Goal: Information Seeking & Learning: Learn about a topic

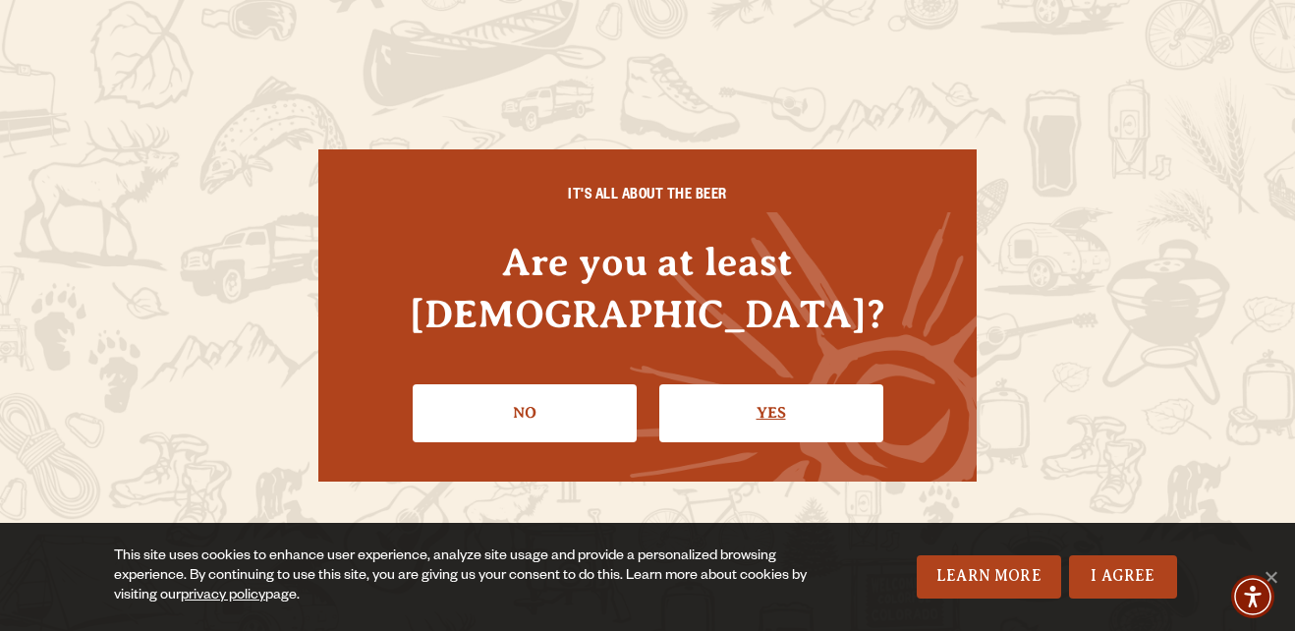
click at [747, 396] on link "Yes" at bounding box center [771, 412] width 224 height 57
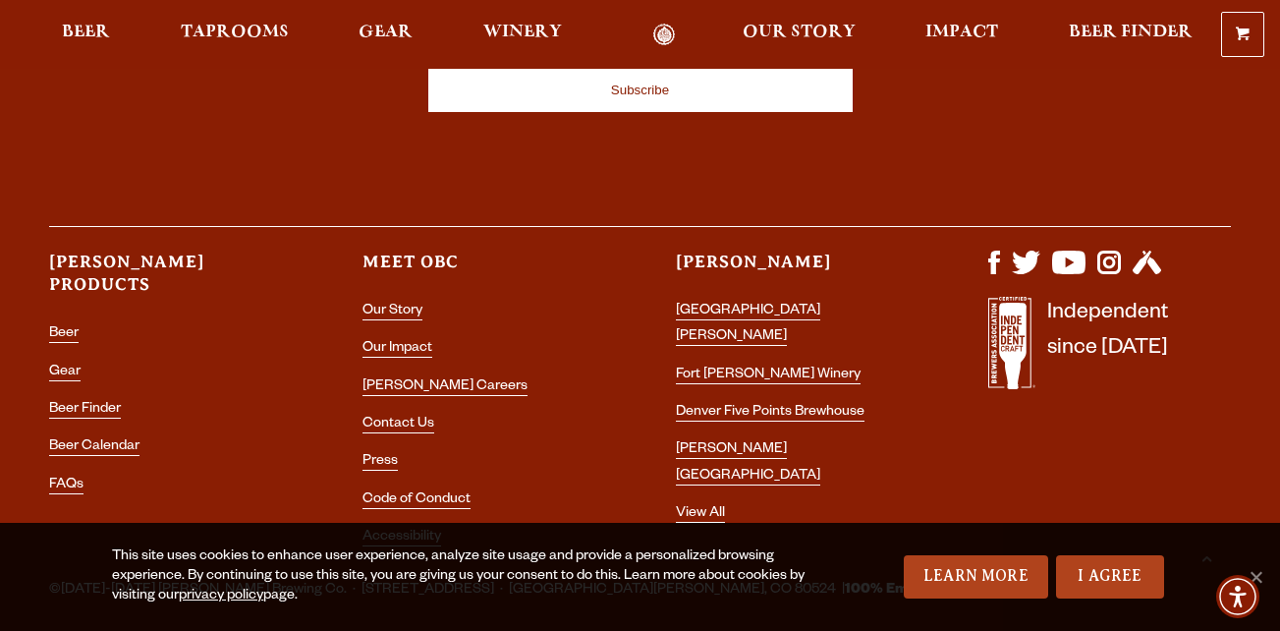
scroll to position [5603, 0]
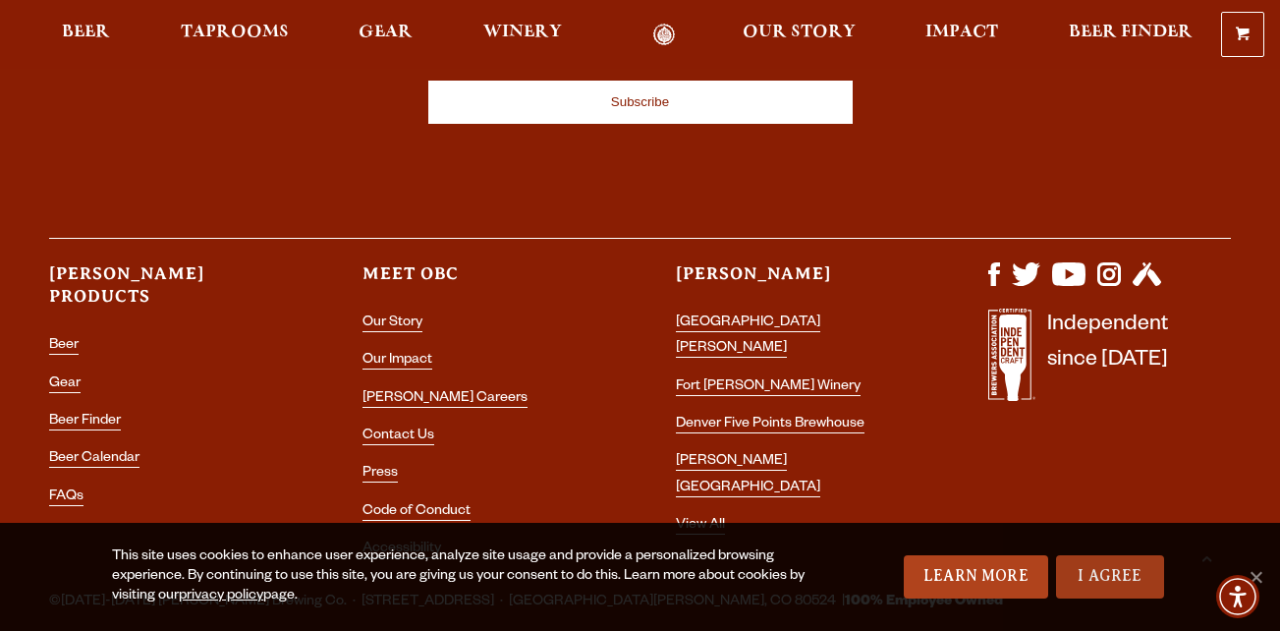
click at [1127, 583] on link "I Agree" at bounding box center [1110, 576] width 108 height 43
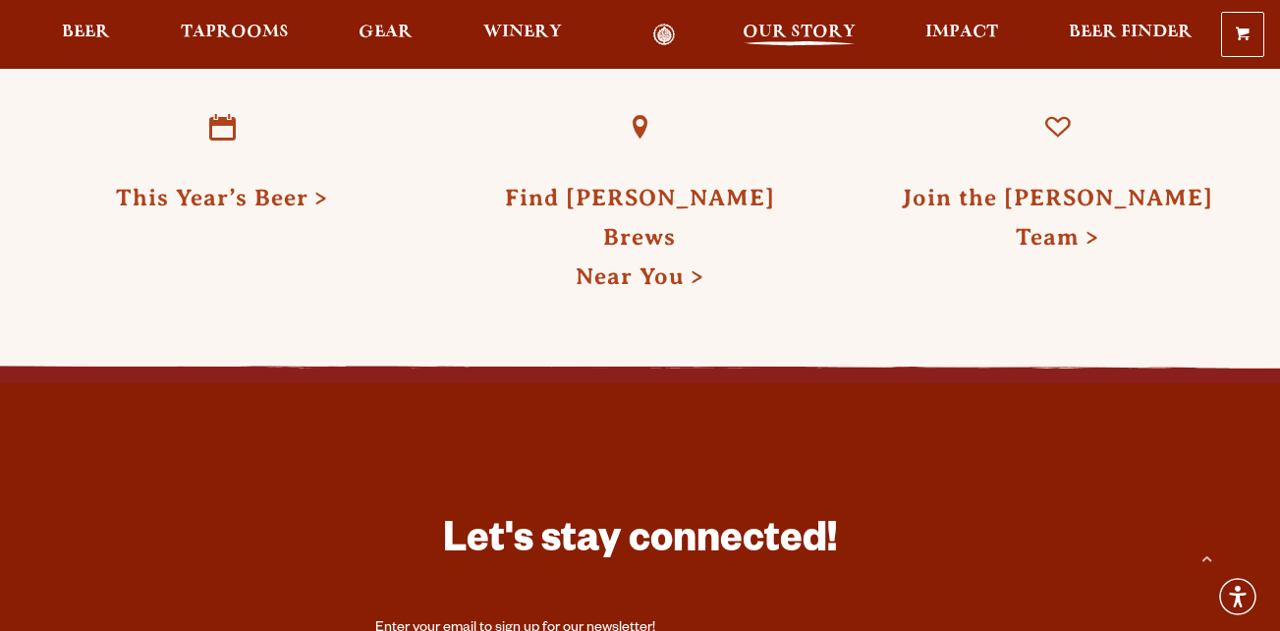
scroll to position [5657, 0]
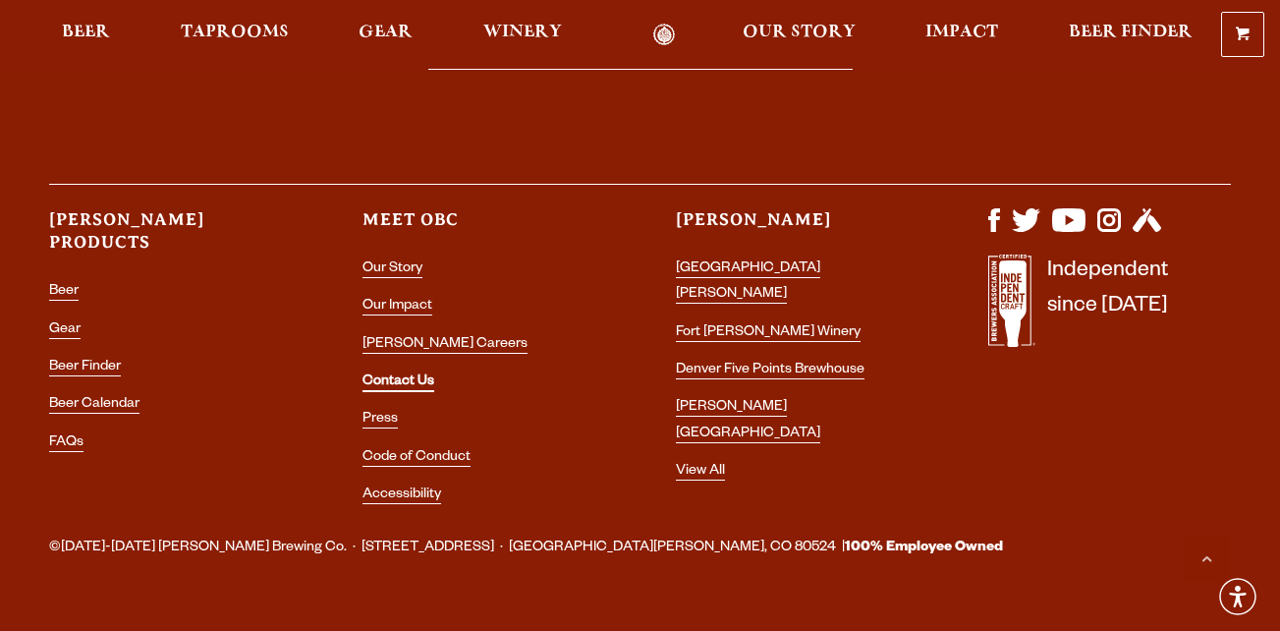
click at [399, 374] on link "Contact Us" at bounding box center [399, 383] width 72 height 18
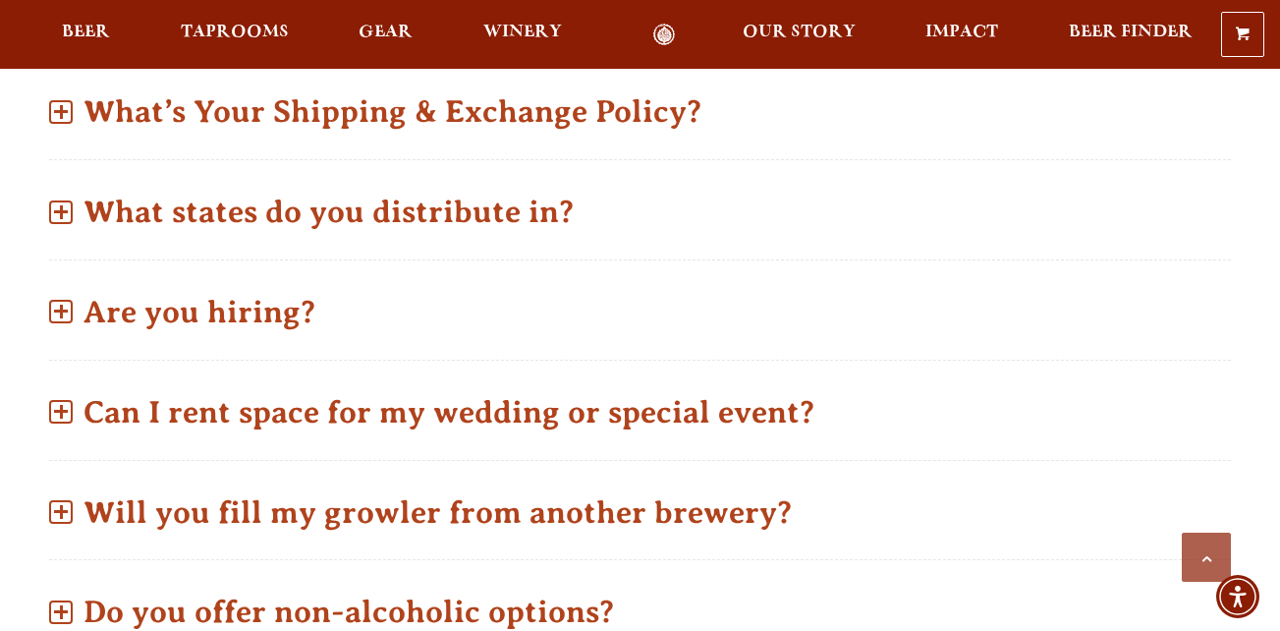
scroll to position [978, 0]
click at [231, 276] on p "Are you hiring?" at bounding box center [640, 311] width 1182 height 70
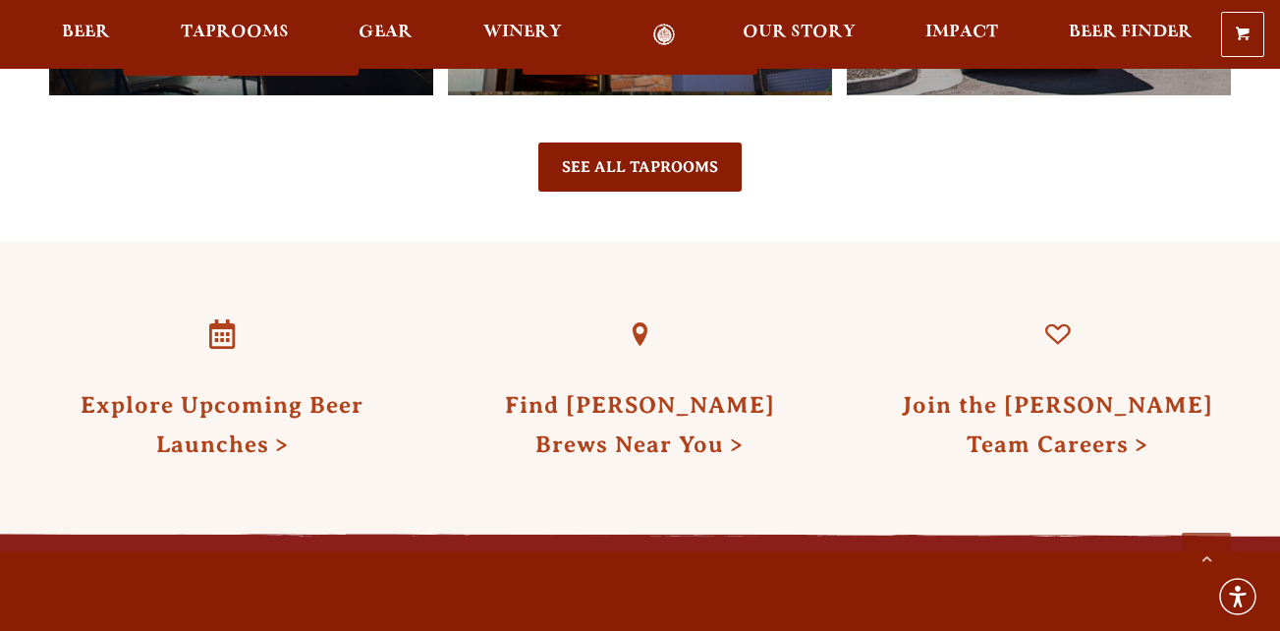
scroll to position [3274, 0]
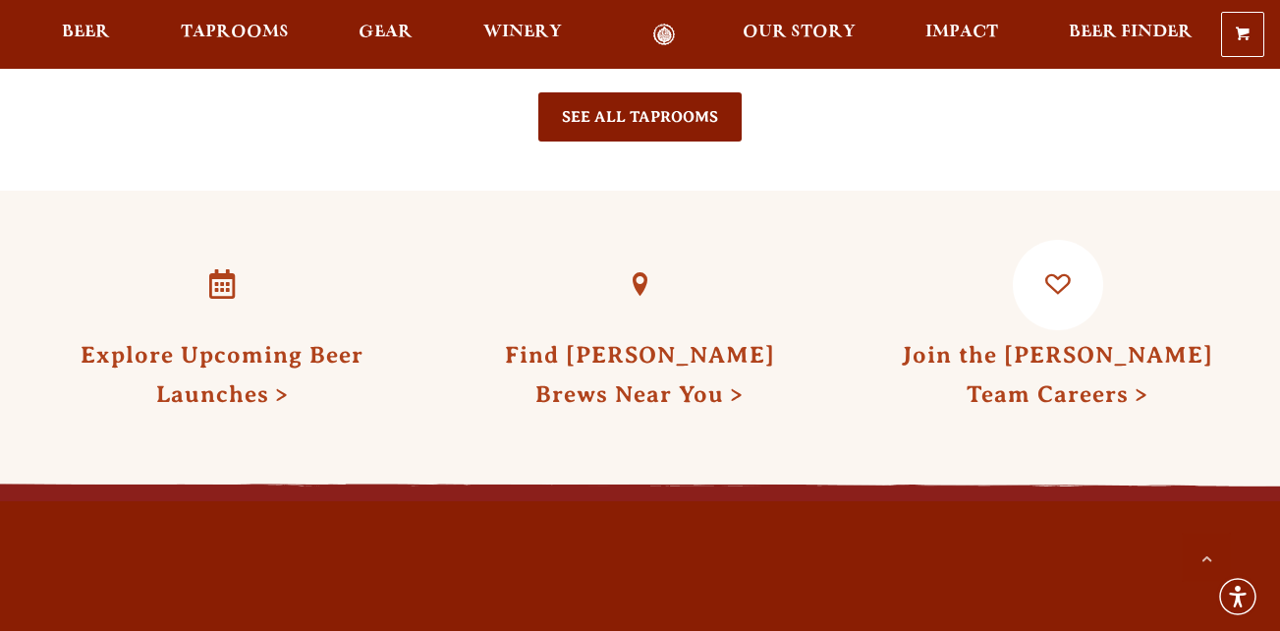
click at [1119, 342] on link "Join the Odell Team Careers" at bounding box center [1057, 374] width 311 height 65
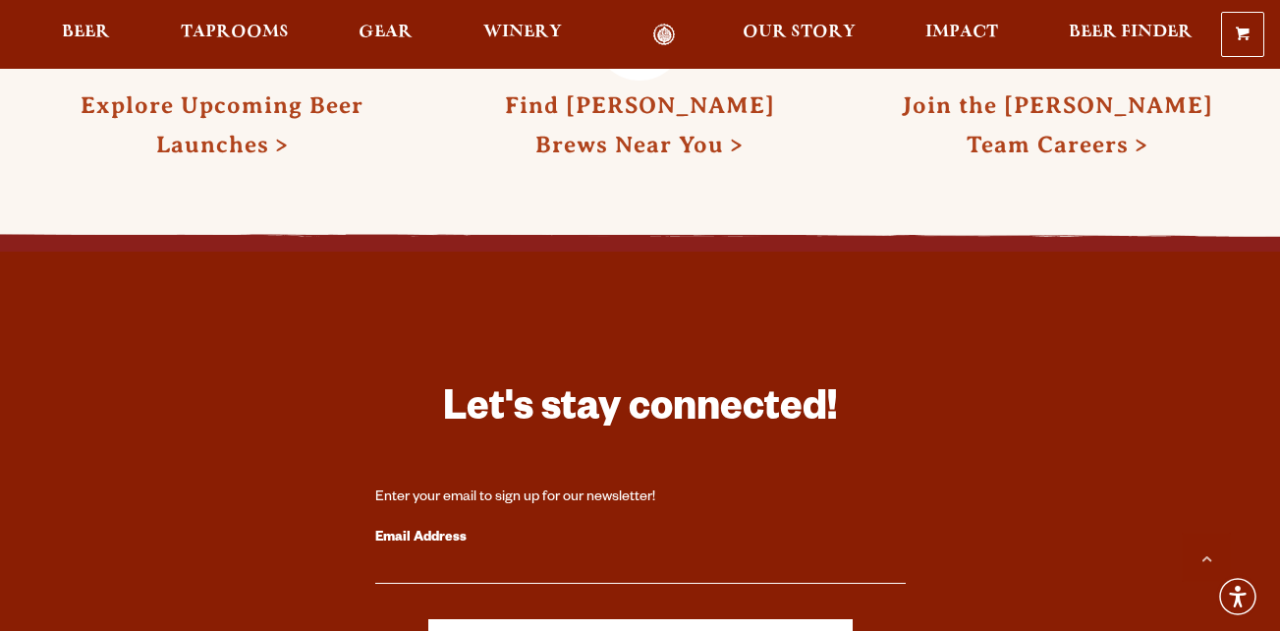
scroll to position [3539, 0]
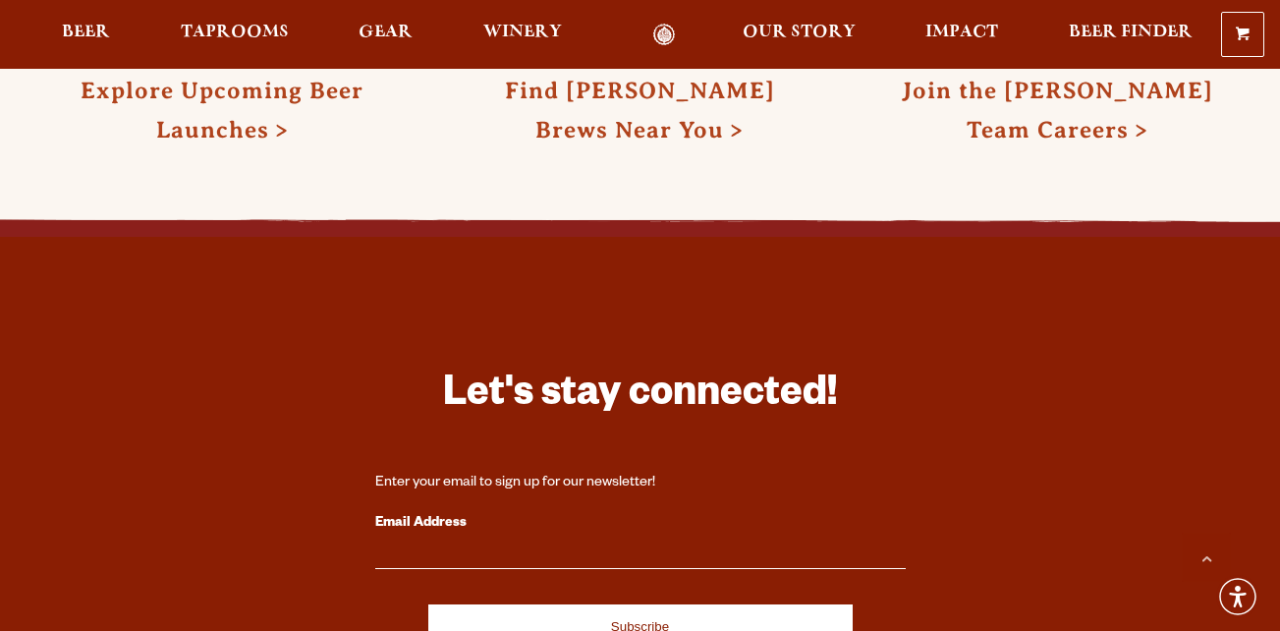
click at [1083, 90] on link "Join the Odell Team Careers" at bounding box center [1057, 110] width 311 height 65
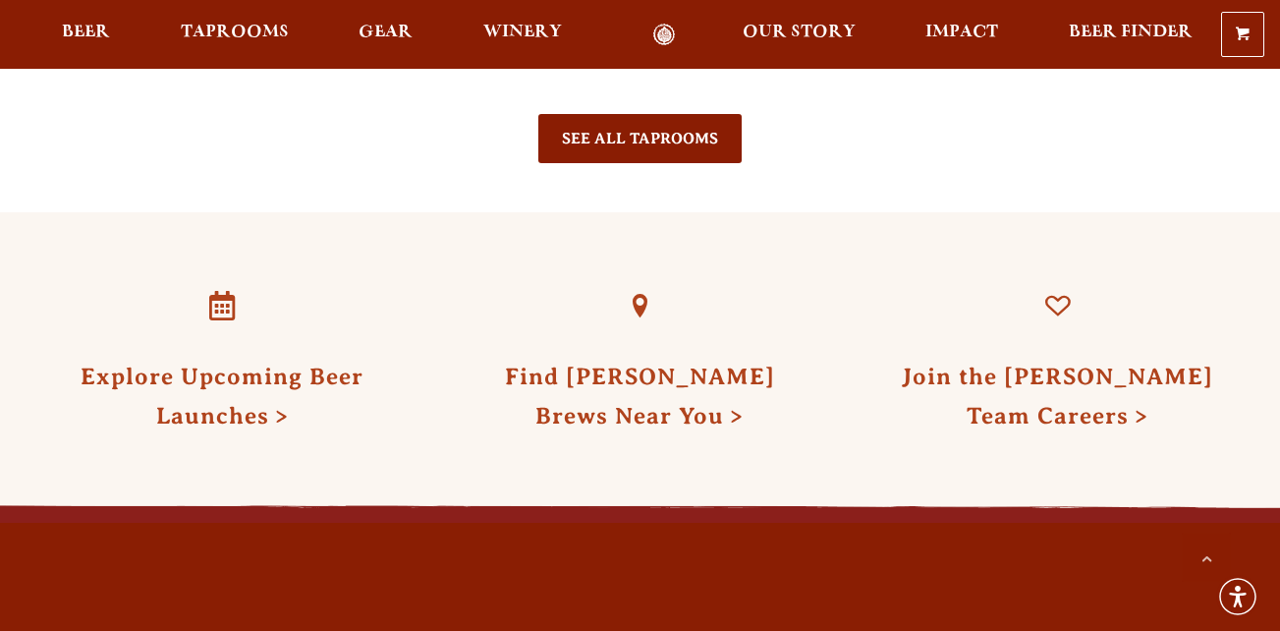
scroll to position [3252, 0]
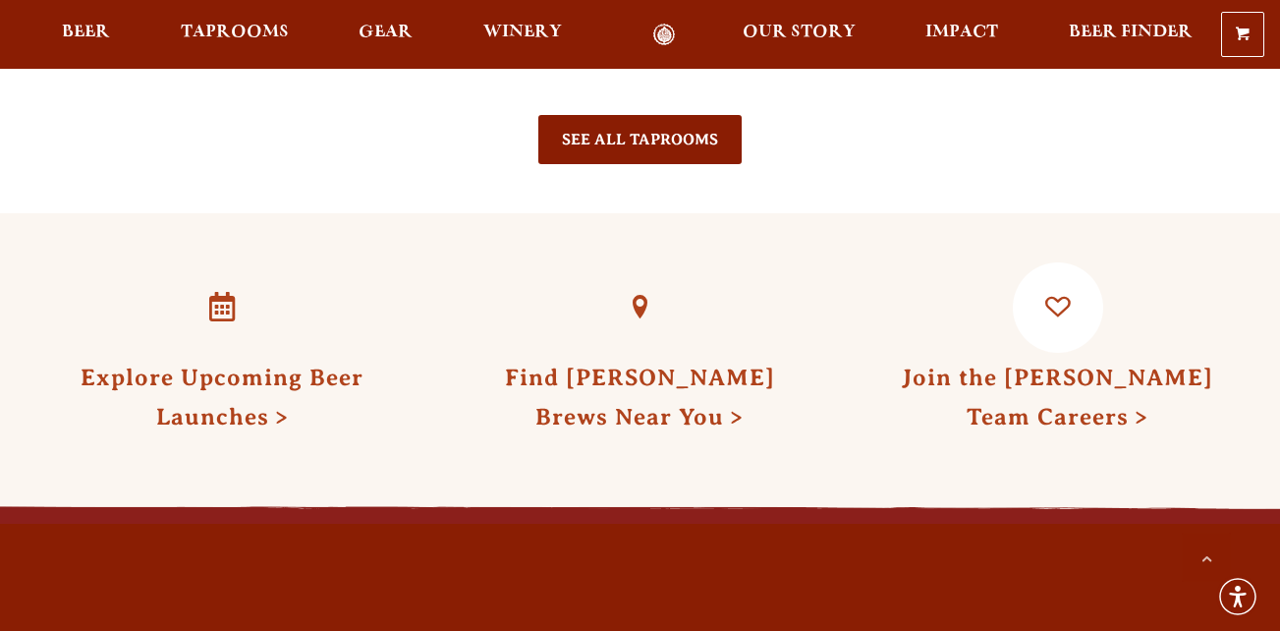
click at [1037, 318] on header "Join the Odell Team Careers" at bounding box center [1057, 347] width 347 height 171
click at [1051, 364] on link "Join the Odell Team Careers" at bounding box center [1057, 396] width 311 height 65
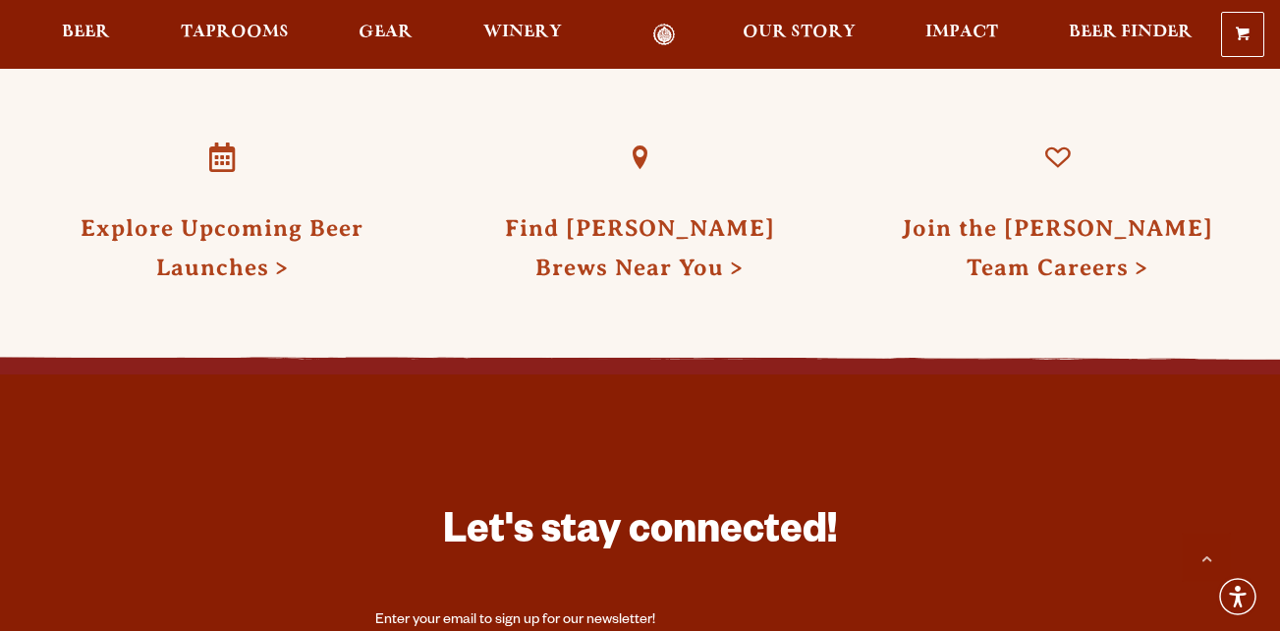
scroll to position [3399, 0]
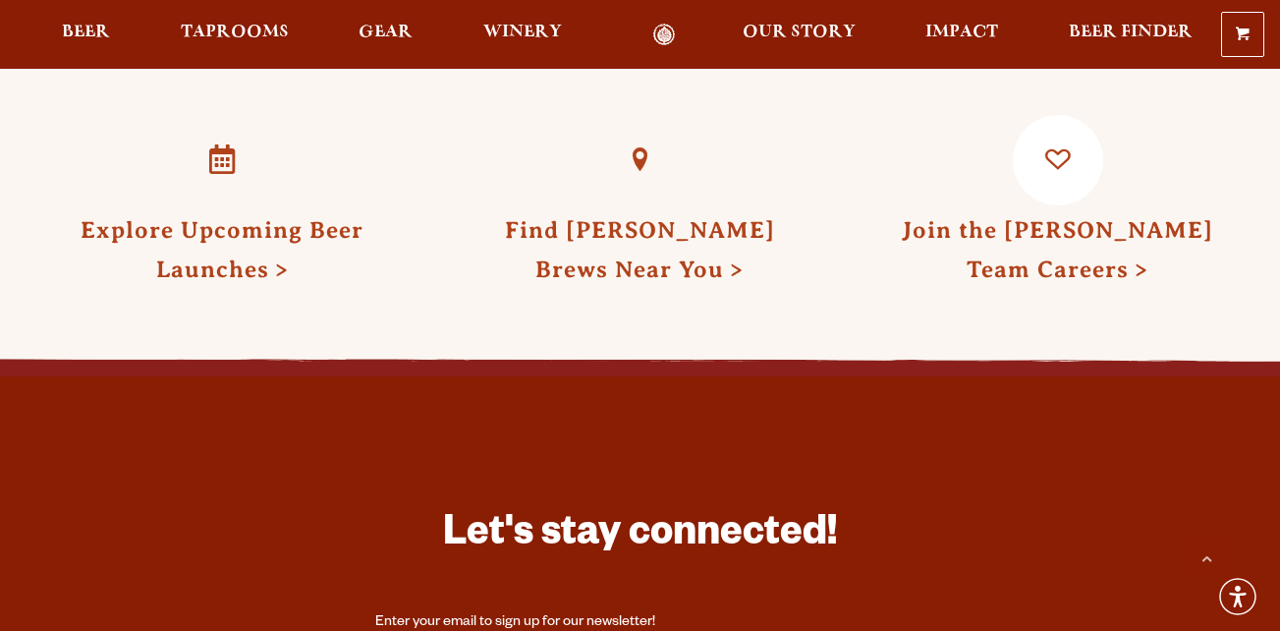
click at [1058, 216] on h3 "Join the Odell Team Careers" at bounding box center [1057, 245] width 347 height 81
click at [1062, 217] on link "Join the Odell Team Careers" at bounding box center [1057, 249] width 311 height 65
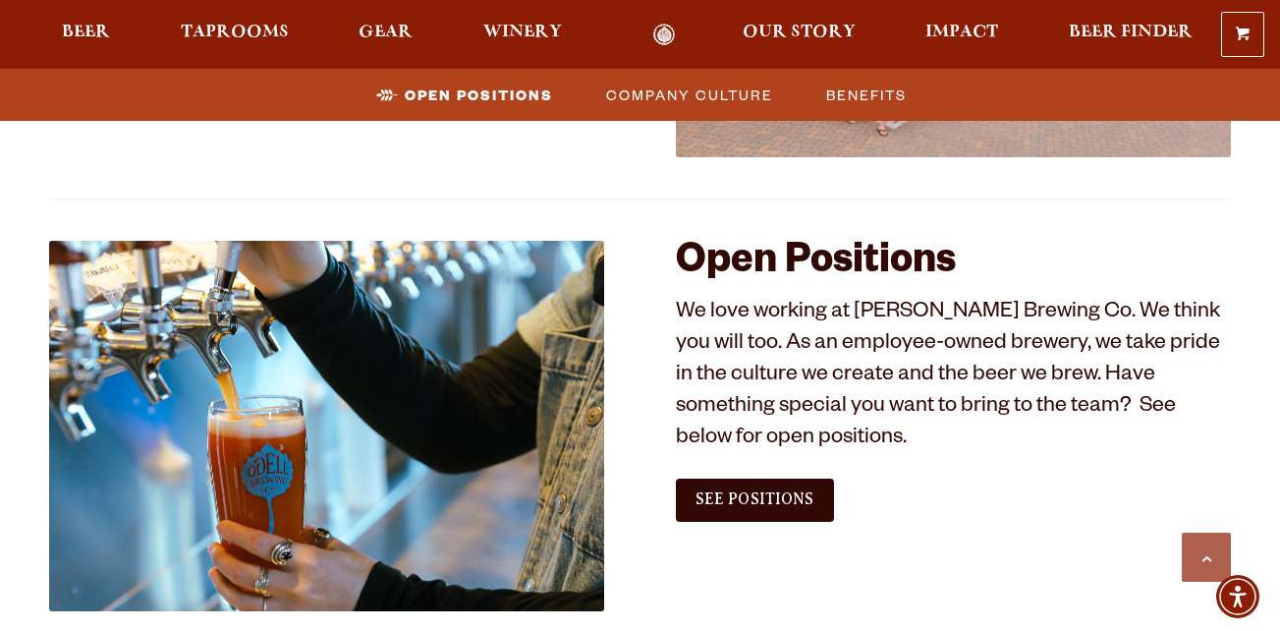
scroll to position [998, 0]
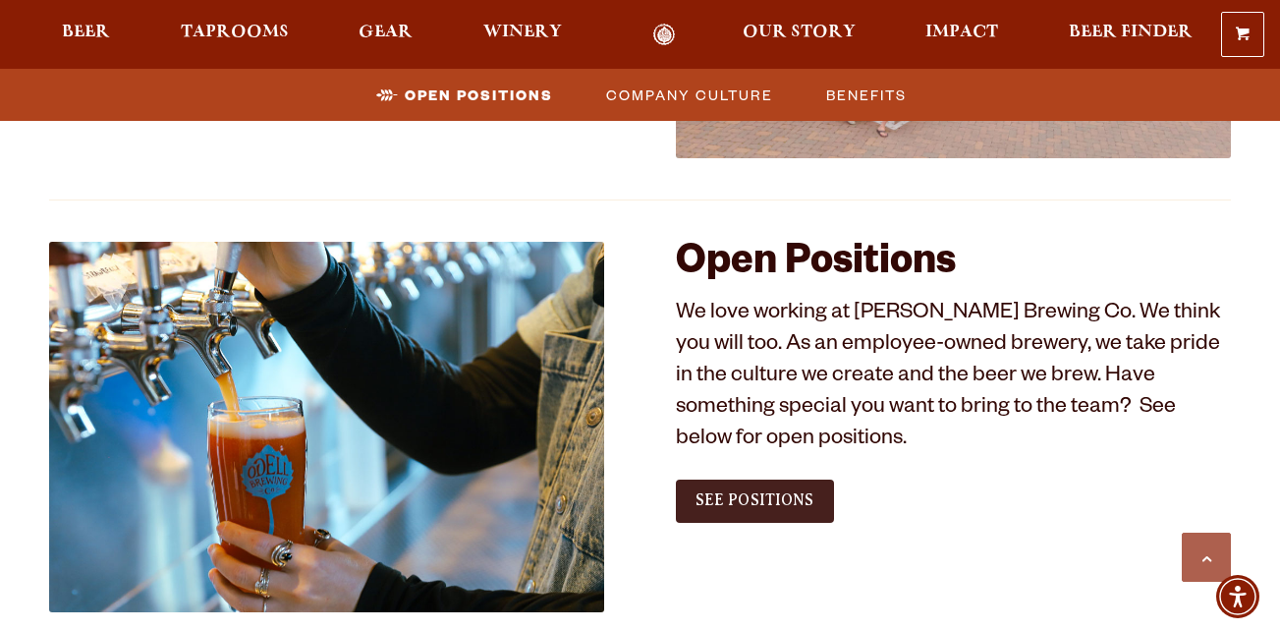
click at [719, 507] on span "See Positions" at bounding box center [755, 500] width 119 height 18
